Goal: Information Seeking & Learning: Learn about a topic

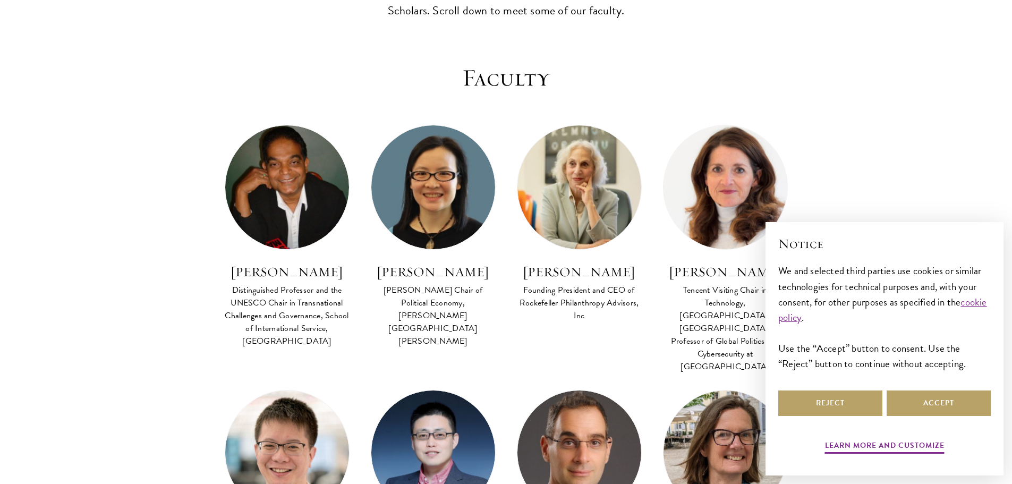
scroll to position [372, 0]
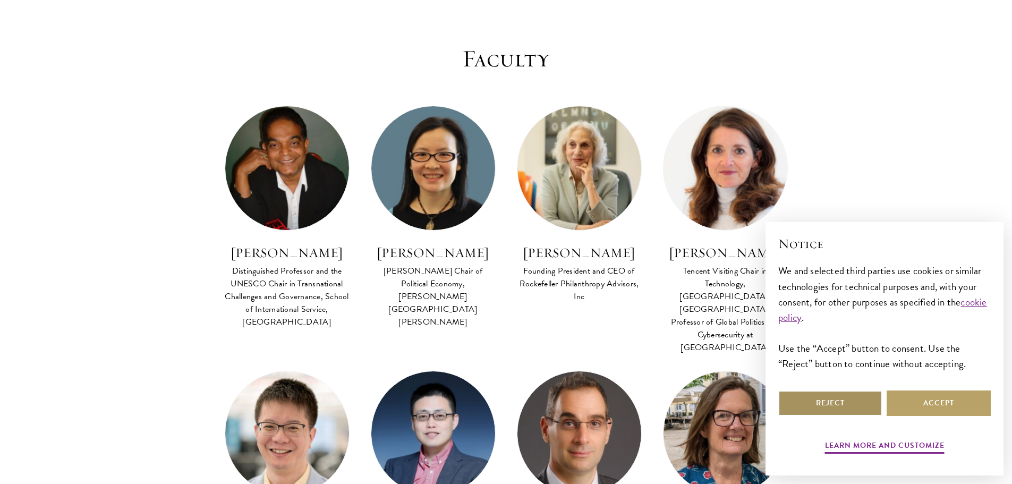
click at [861, 408] on button "Reject" at bounding box center [831, 404] width 104 height 26
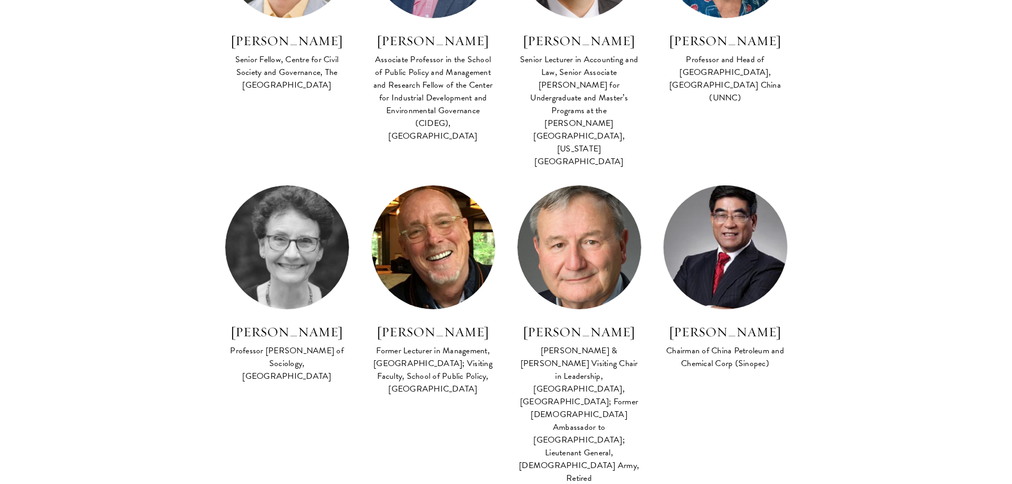
scroll to position [850, 0]
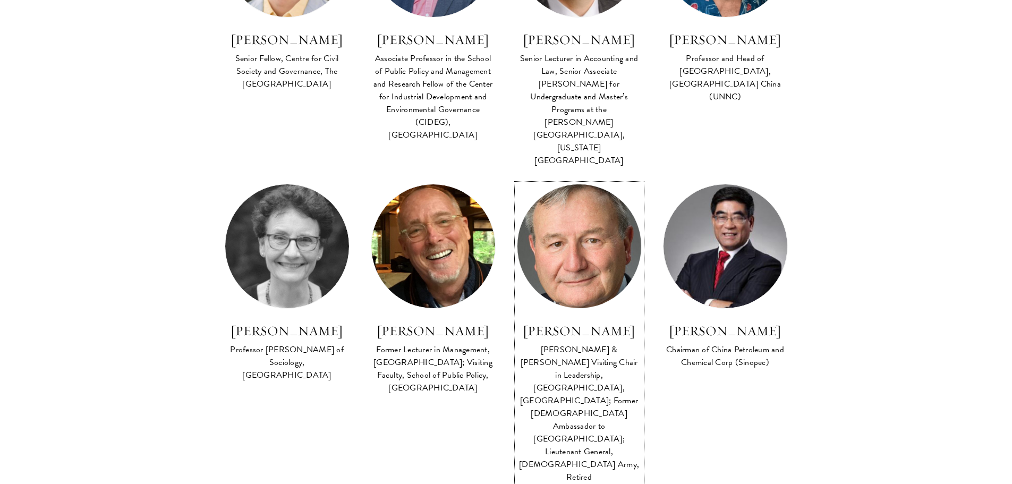
click at [570, 322] on h3 "[PERSON_NAME]" at bounding box center [579, 331] width 125 height 18
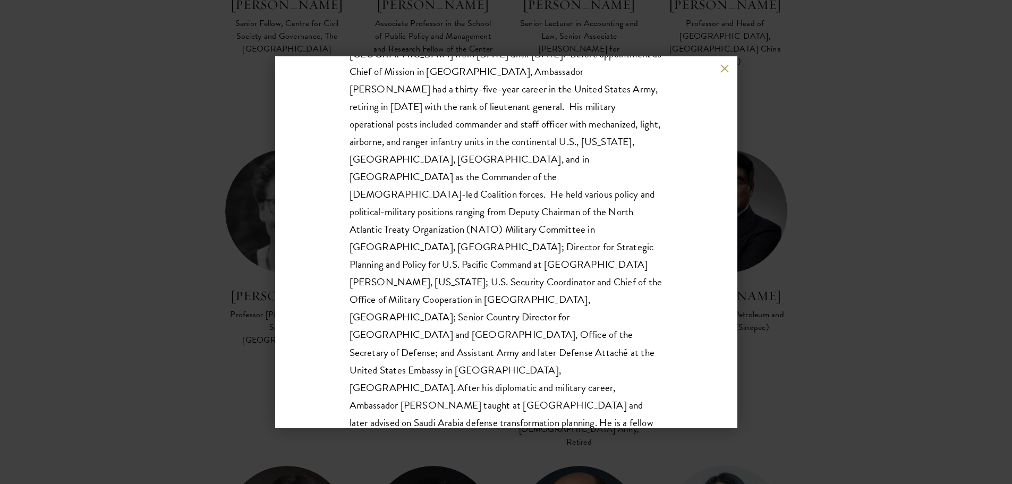
scroll to position [903, 0]
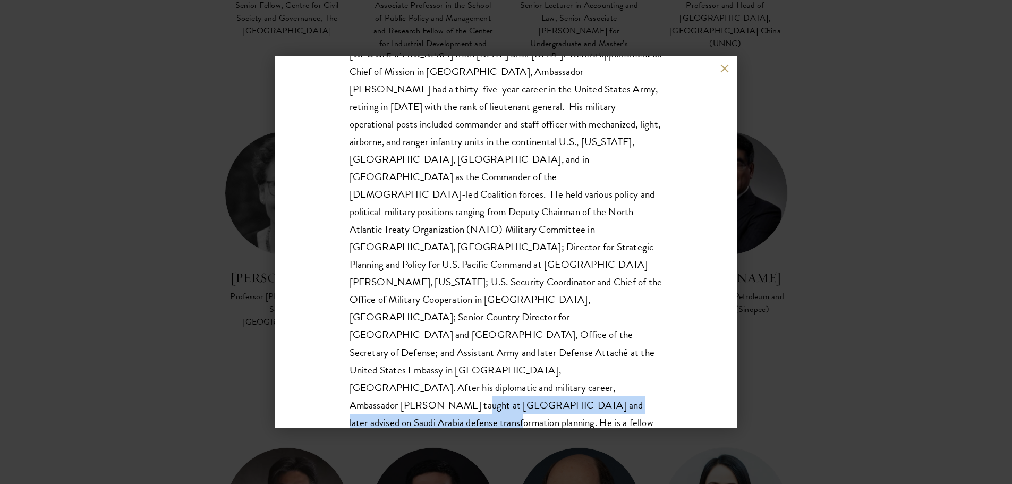
drag, startPoint x: 658, startPoint y: 298, endPoint x: 660, endPoint y: 323, distance: 25.6
click at [660, 323] on div "[PERSON_NAME] [PERSON_NAME] & [PERSON_NAME] Visiting Chair in Leadership, [GEOG…" at bounding box center [506, 242] width 462 height 372
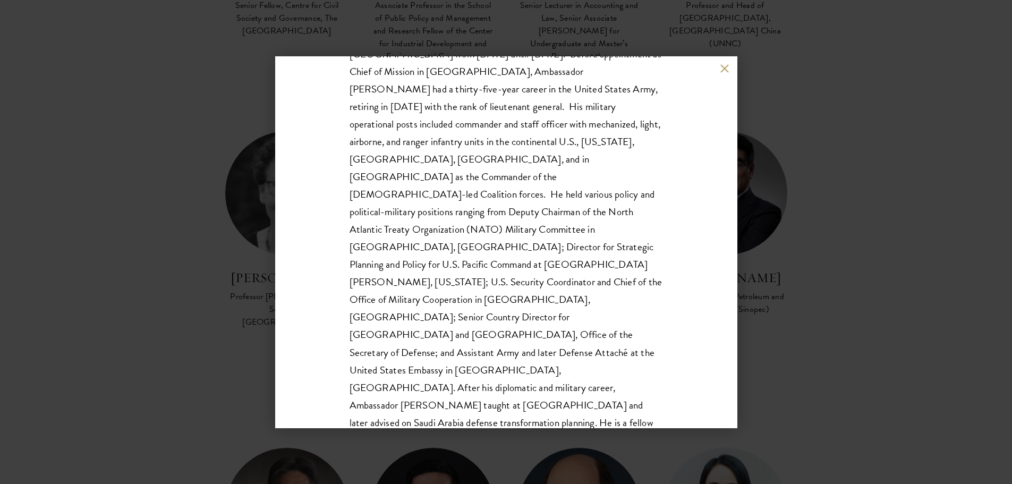
click at [659, 336] on div "[PERSON_NAME] [PERSON_NAME] & [PERSON_NAME] Visiting Chair in Leadership, [GEOG…" at bounding box center [506, 242] width 462 height 372
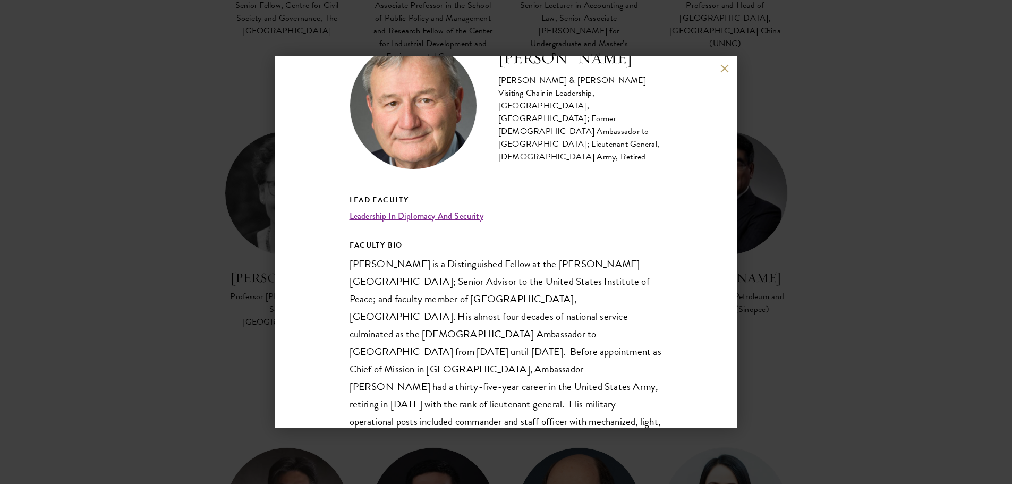
scroll to position [0, 0]
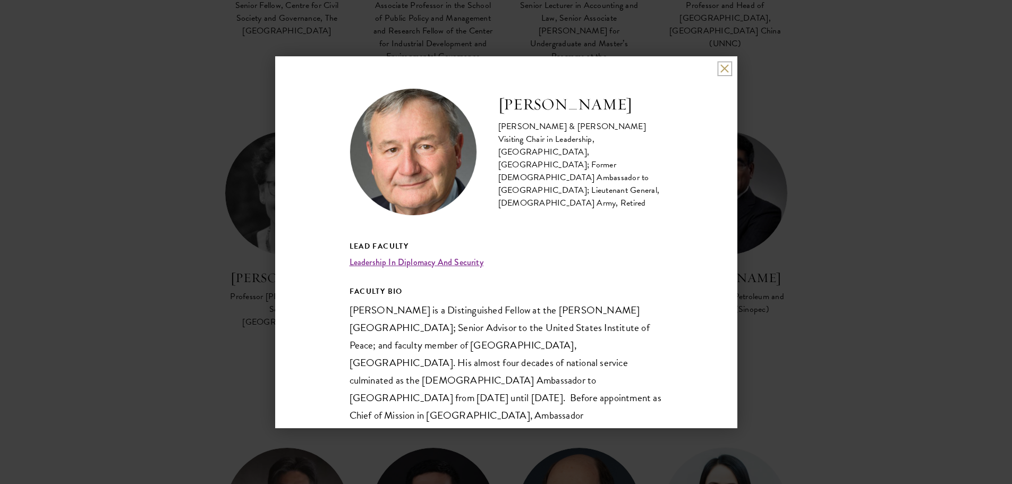
click at [725, 68] on button at bounding box center [725, 68] width 9 height 9
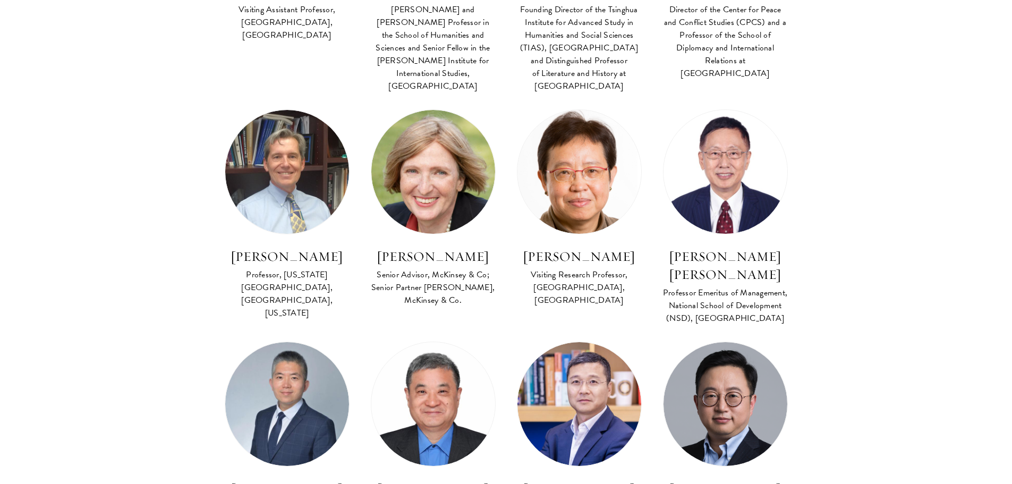
scroll to position [3773, 0]
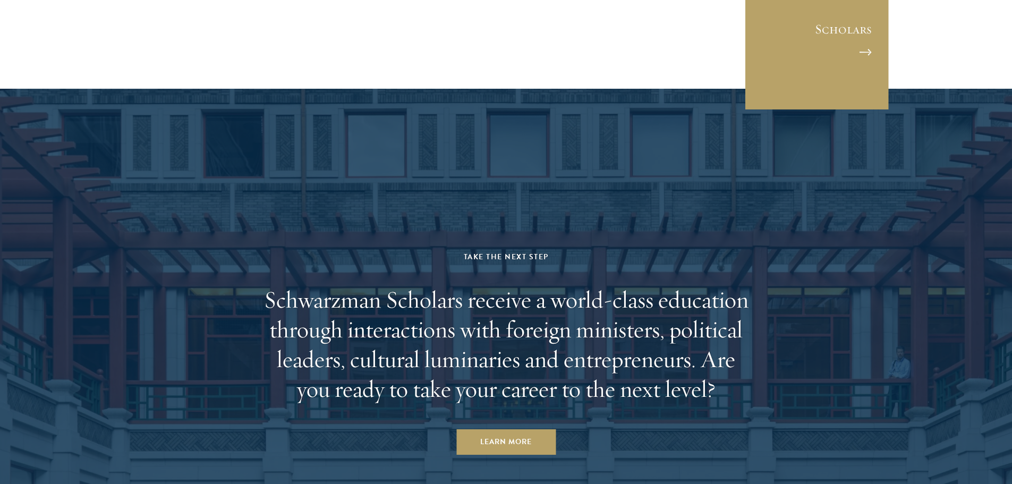
scroll to position [5490, 0]
